Goal: Find specific page/section: Find specific page/section

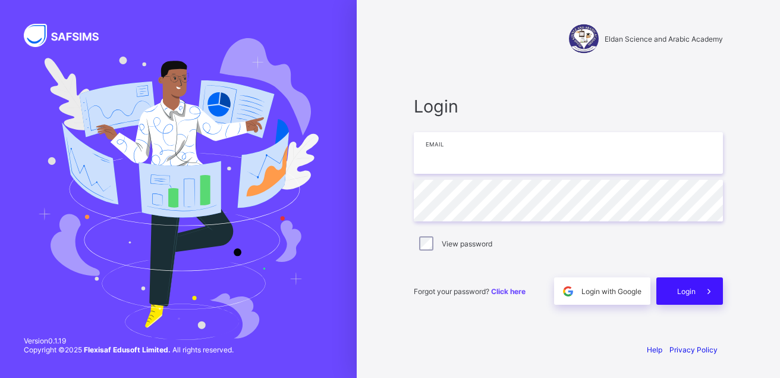
type input "**********"
click at [685, 295] on span "Login" at bounding box center [686, 291] width 18 height 9
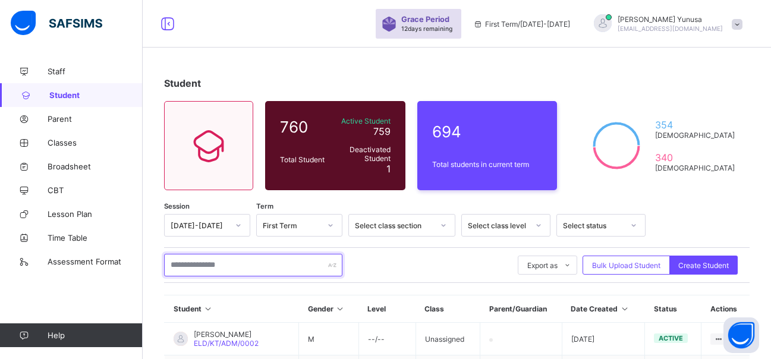
click at [209, 264] on input "text" at bounding box center [253, 265] width 178 height 23
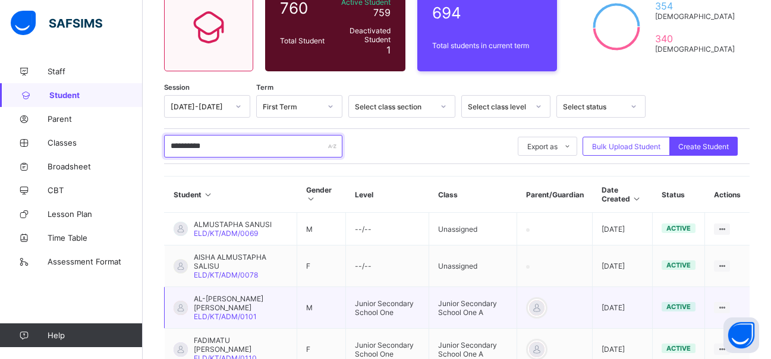
scroll to position [178, 0]
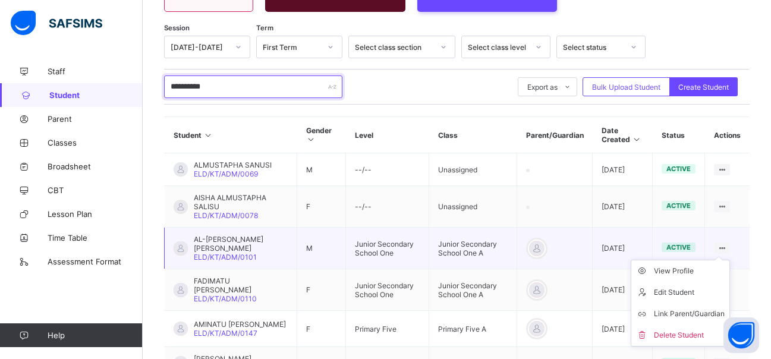
type input "**********"
click at [727, 246] on icon at bounding box center [722, 248] width 10 height 9
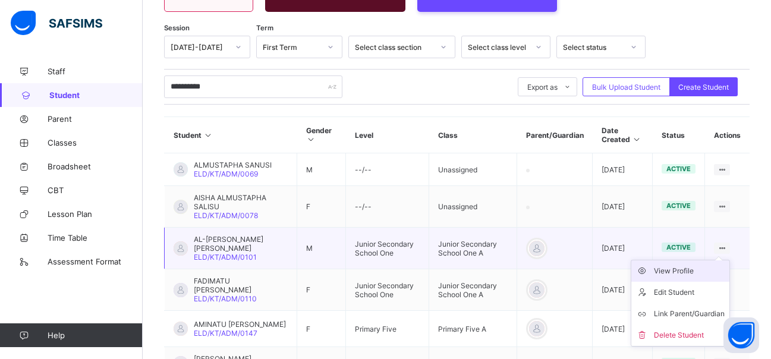
click at [688, 274] on div "View Profile" at bounding box center [689, 271] width 71 height 12
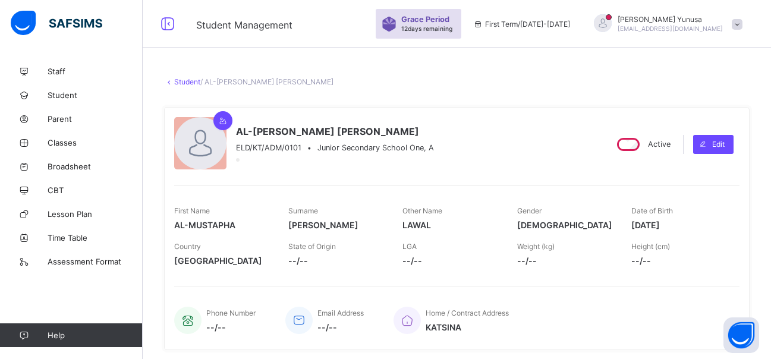
click at [474, 151] on div "AL-MUSTAPHA MAHMUD LAWAL ELD/KT/ADM/0101 • Junior Secondary School One, A" at bounding box center [385, 144] width 422 height 54
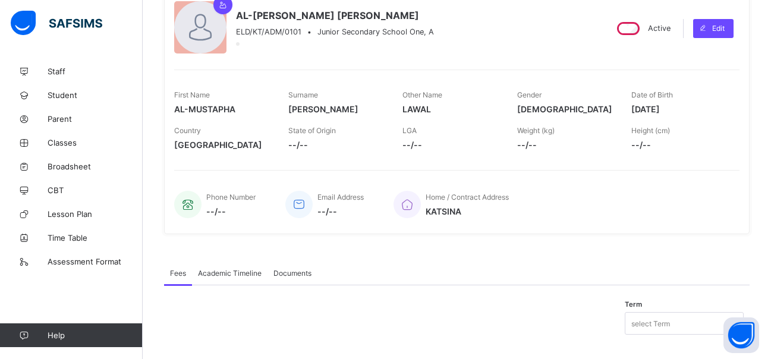
scroll to position [133, 0]
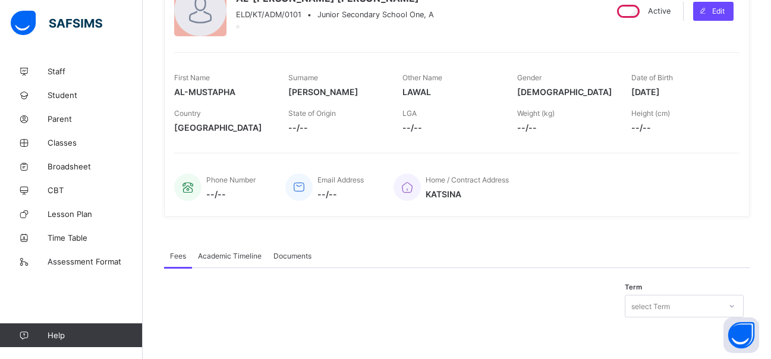
drag, startPoint x: 390, startPoint y: 130, endPoint x: 689, endPoint y: 216, distance: 311.2
click at [689, 216] on div "AL-MUSTAPHA MAHMUD LAWAL ELD/KT/ADM/0101 • Junior Secondary School One, A Activ…" at bounding box center [457, 95] width 586 height 243
click at [639, 196] on div "Home / Contract Address KATSINA" at bounding box center [561, 187] width 334 height 39
click at [419, 243] on div "Fees Academic Timeline Documents Fees More Options Term select Term × Manage Di…" at bounding box center [457, 283] width 586 height 115
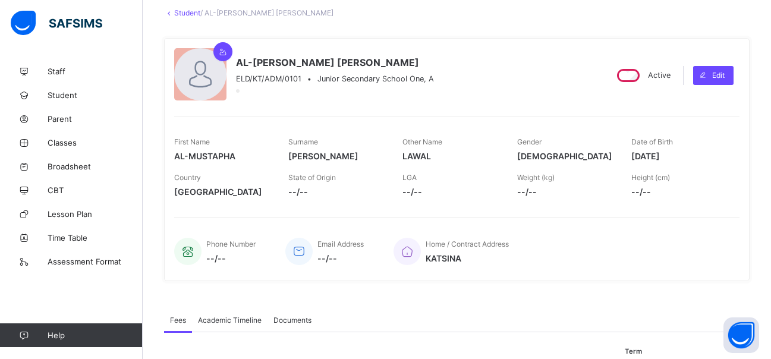
scroll to position [0, 0]
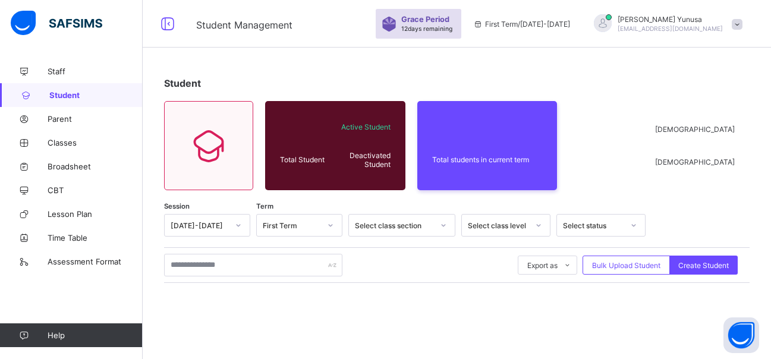
scroll to position [168, 0]
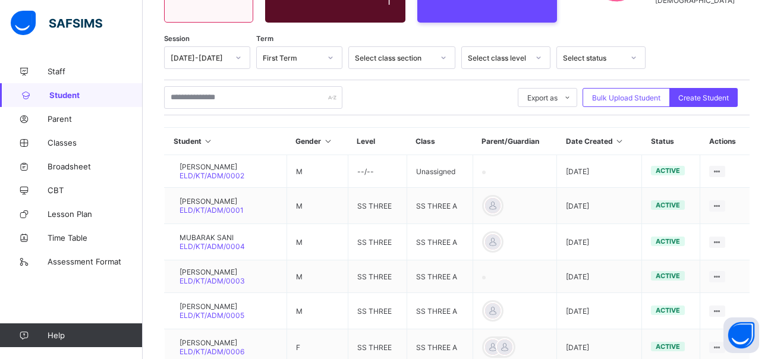
click at [427, 104] on div "Export as Pdf Report Excel Report Excel Report (LMS) Bulk Upload Student Create…" at bounding box center [457, 97] width 586 height 23
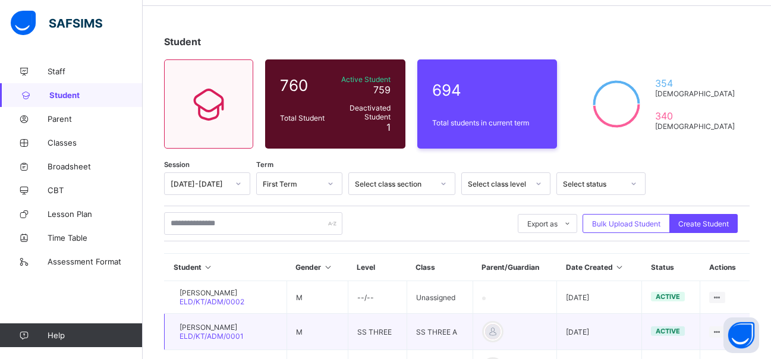
scroll to position [0, 0]
